Goal: Transaction & Acquisition: Purchase product/service

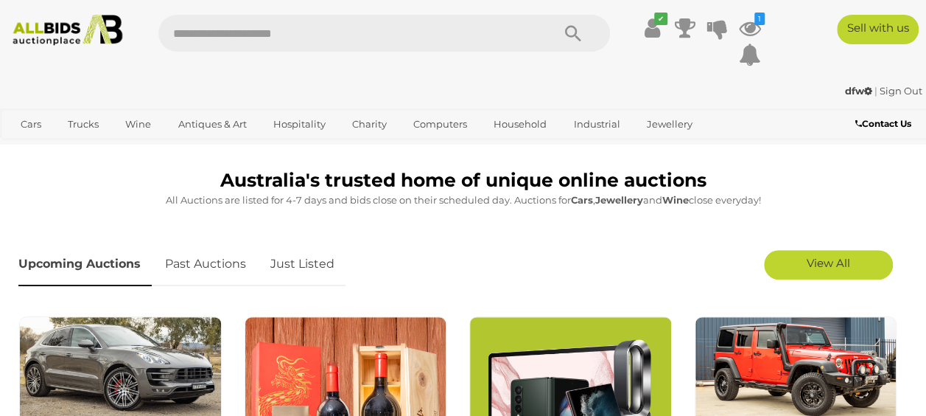
scroll to position [368, 0]
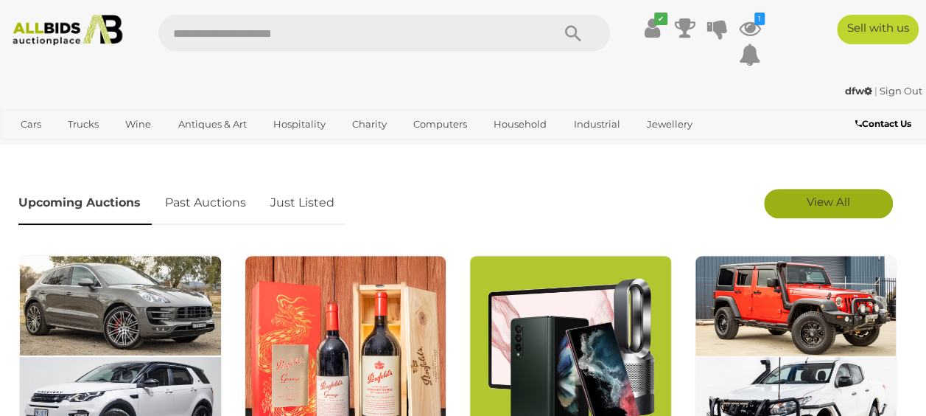
click at [864, 193] on link "View All" at bounding box center [828, 203] width 129 height 29
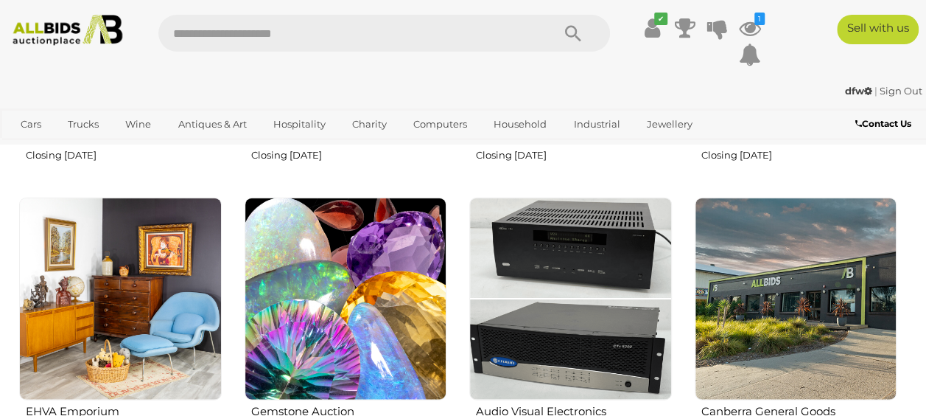
scroll to position [1621, 0]
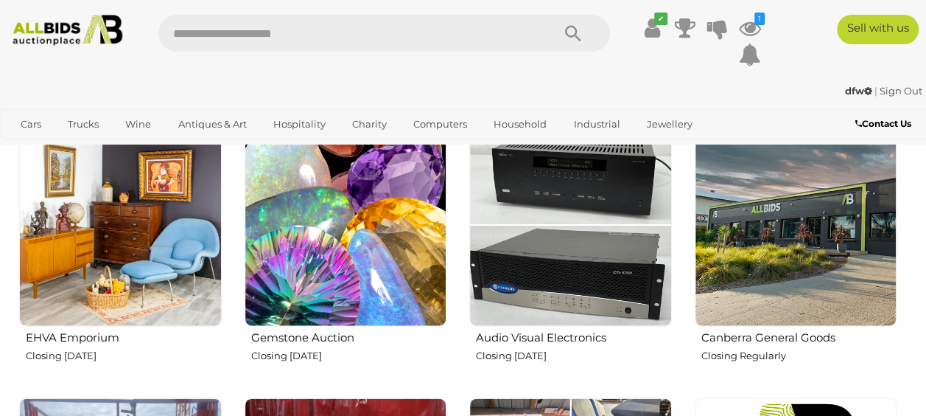
click at [756, 255] on img at bounding box center [796, 225] width 203 height 203
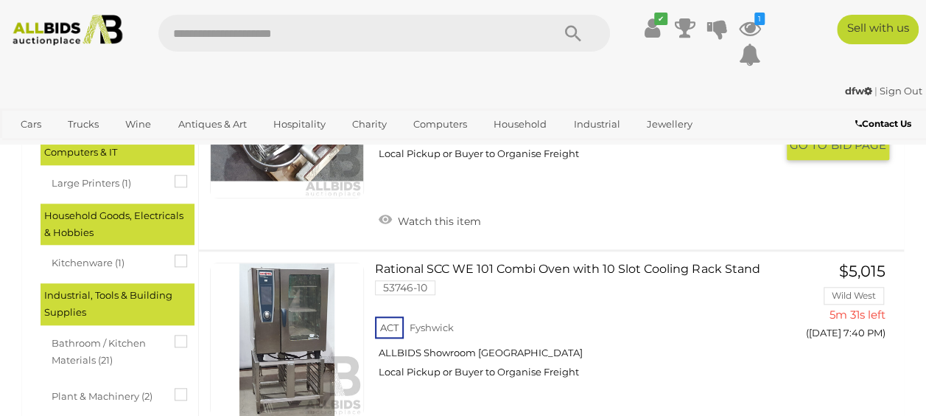
scroll to position [663, 0]
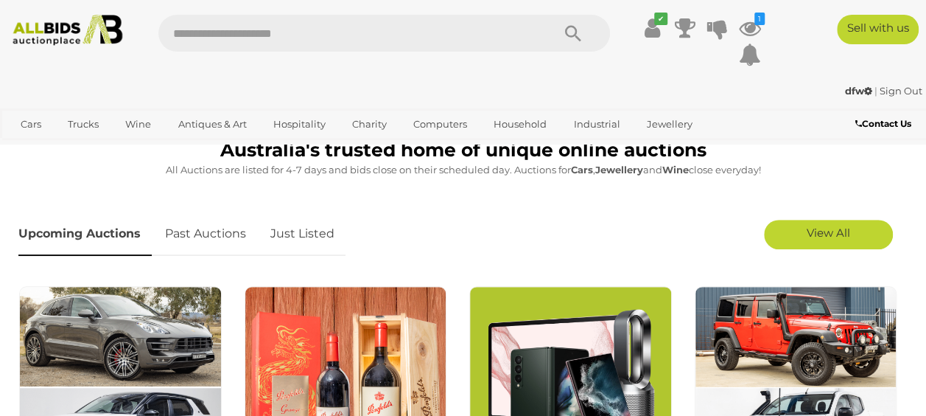
scroll to position [368, 0]
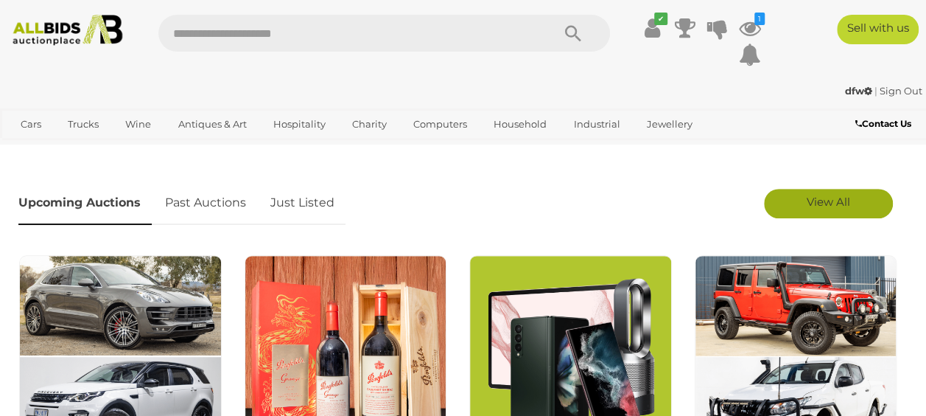
click at [846, 198] on span "View All" at bounding box center [828, 202] width 43 height 14
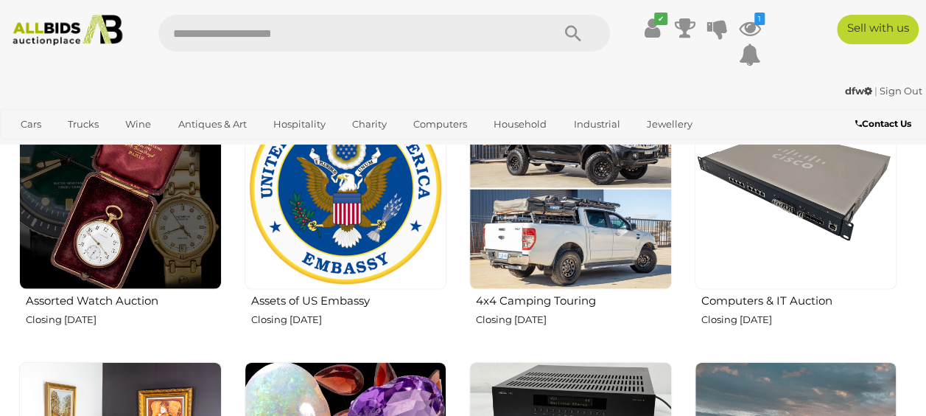
scroll to position [1400, 0]
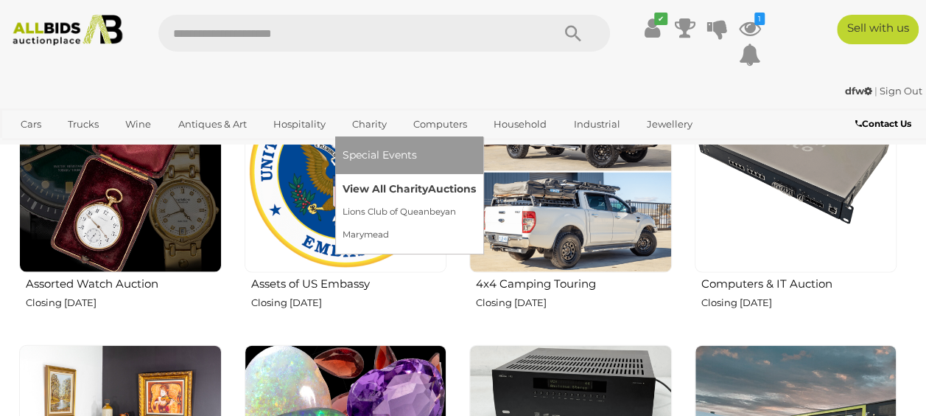
click at [354, 192] on link "View All Charity Auctions" at bounding box center [409, 189] width 133 height 23
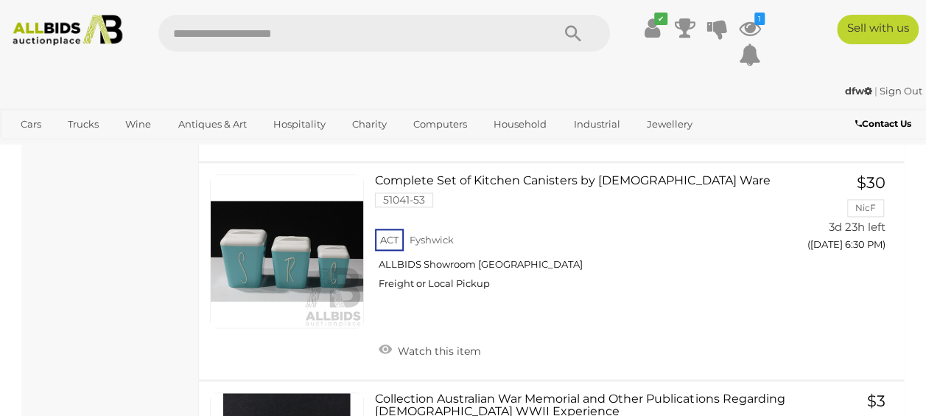
scroll to position [958, 0]
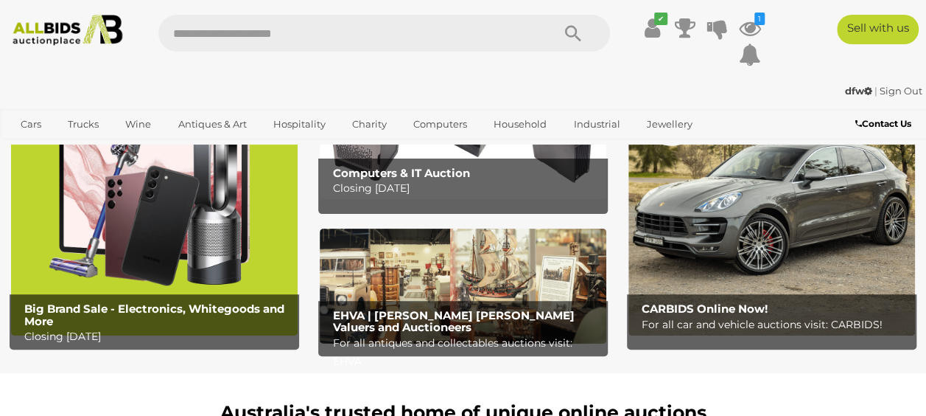
scroll to position [368, 0]
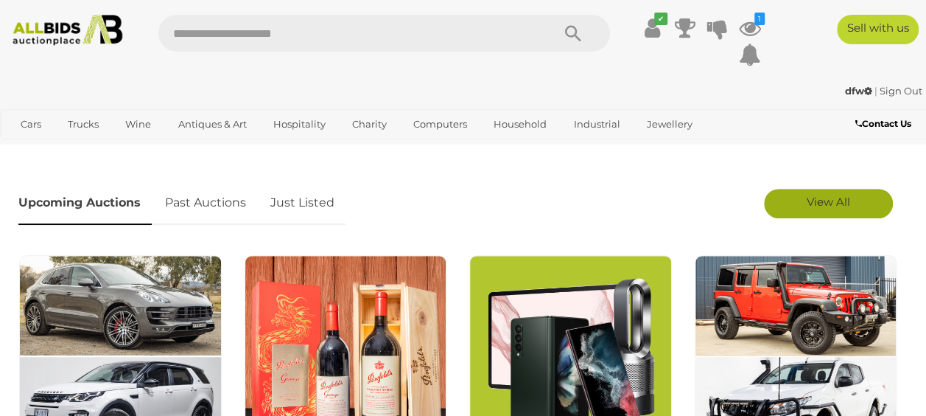
click at [825, 198] on span "View All" at bounding box center [828, 202] width 43 height 14
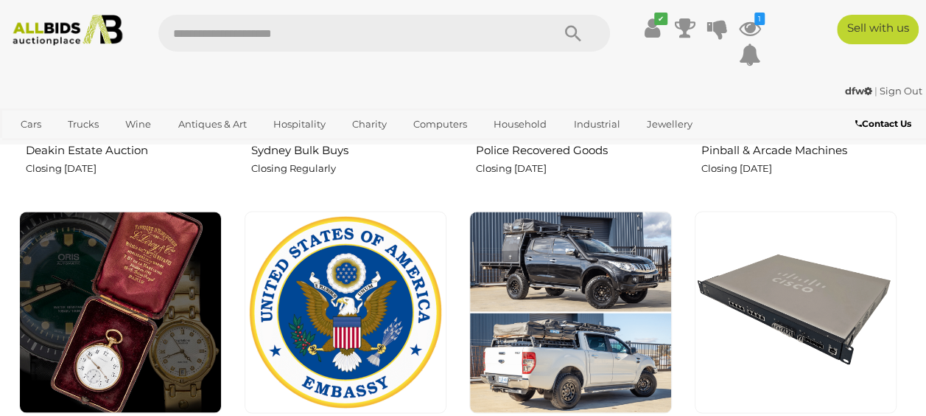
scroll to position [1327, 0]
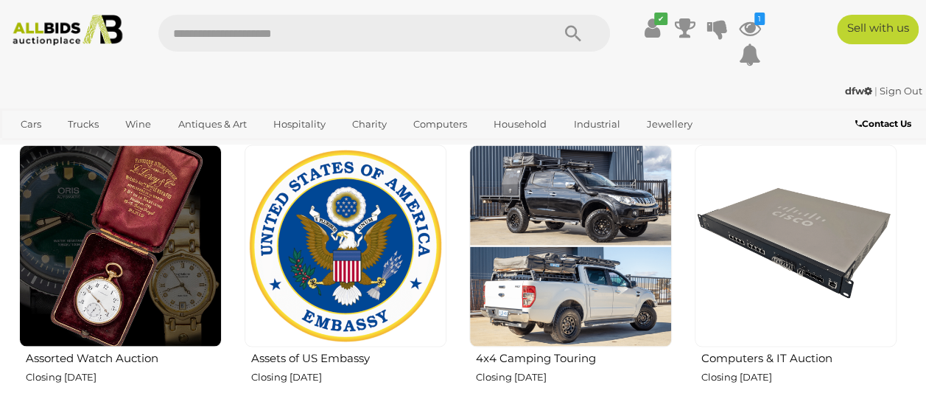
click at [359, 274] on img at bounding box center [346, 245] width 203 height 203
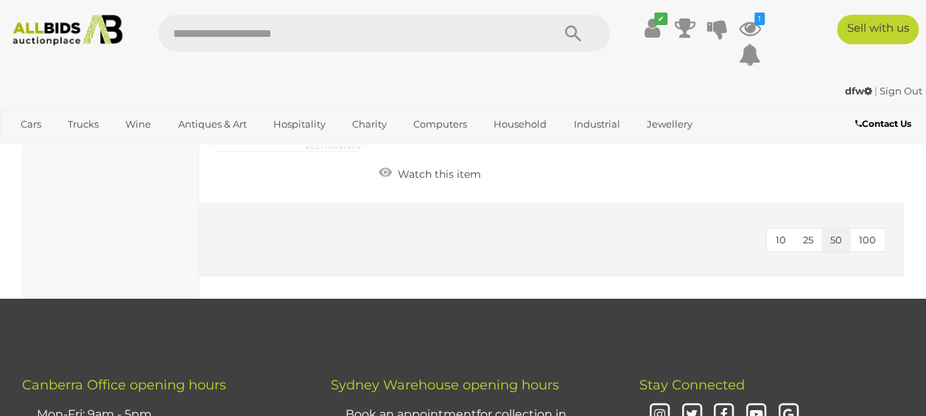
scroll to position [5233, 0]
